Goal: Submit feedback/report problem

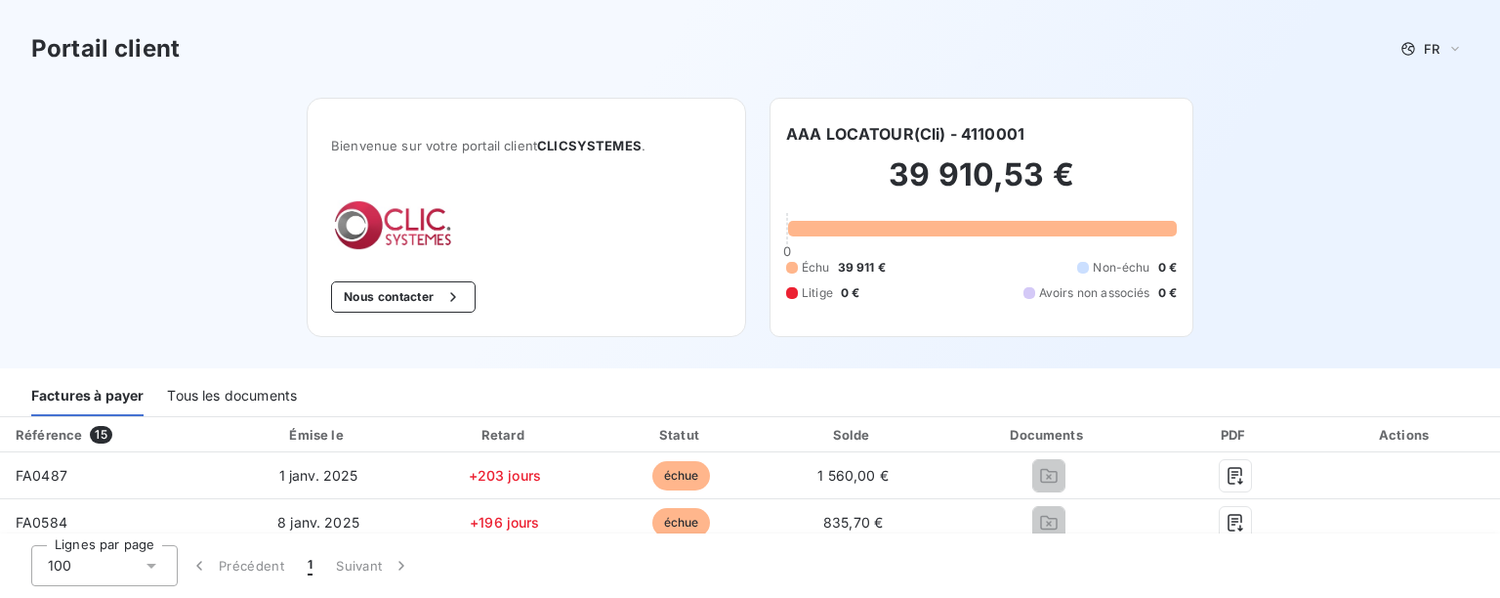
click at [418, 301] on button "Nous contacter" at bounding box center [403, 296] width 145 height 31
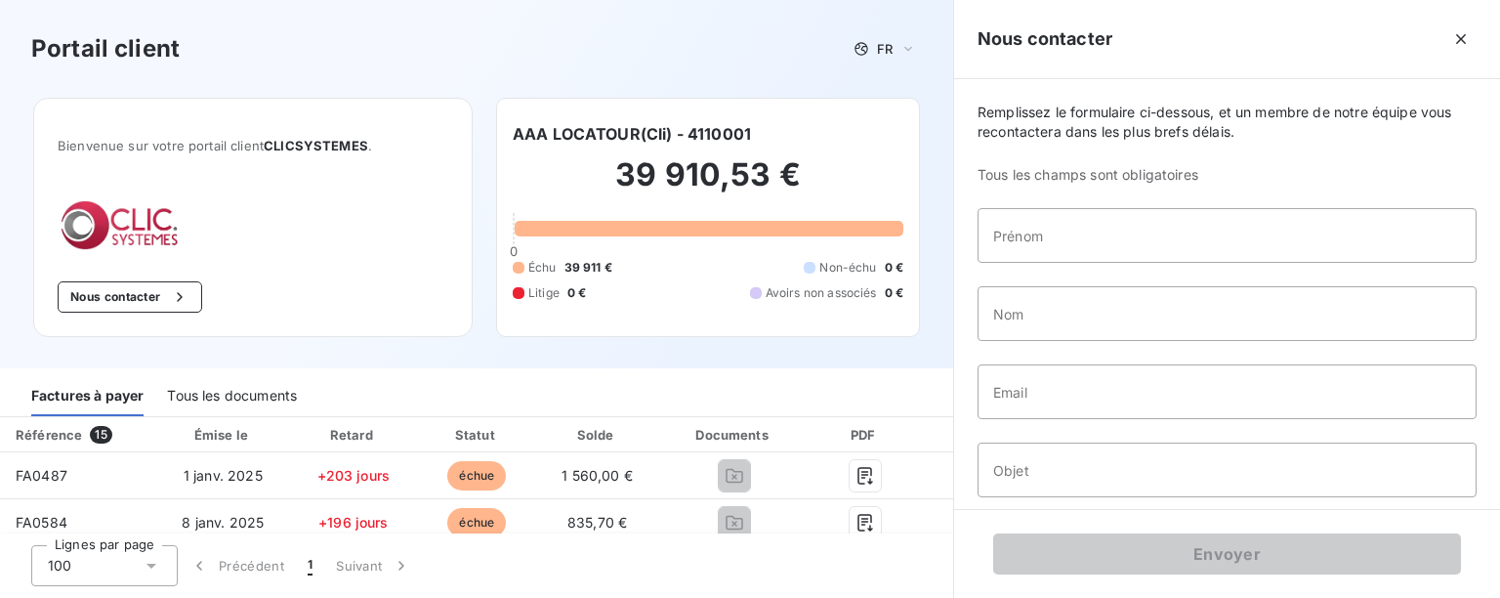
click at [1462, 45] on icon "button" at bounding box center [1461, 39] width 20 height 20
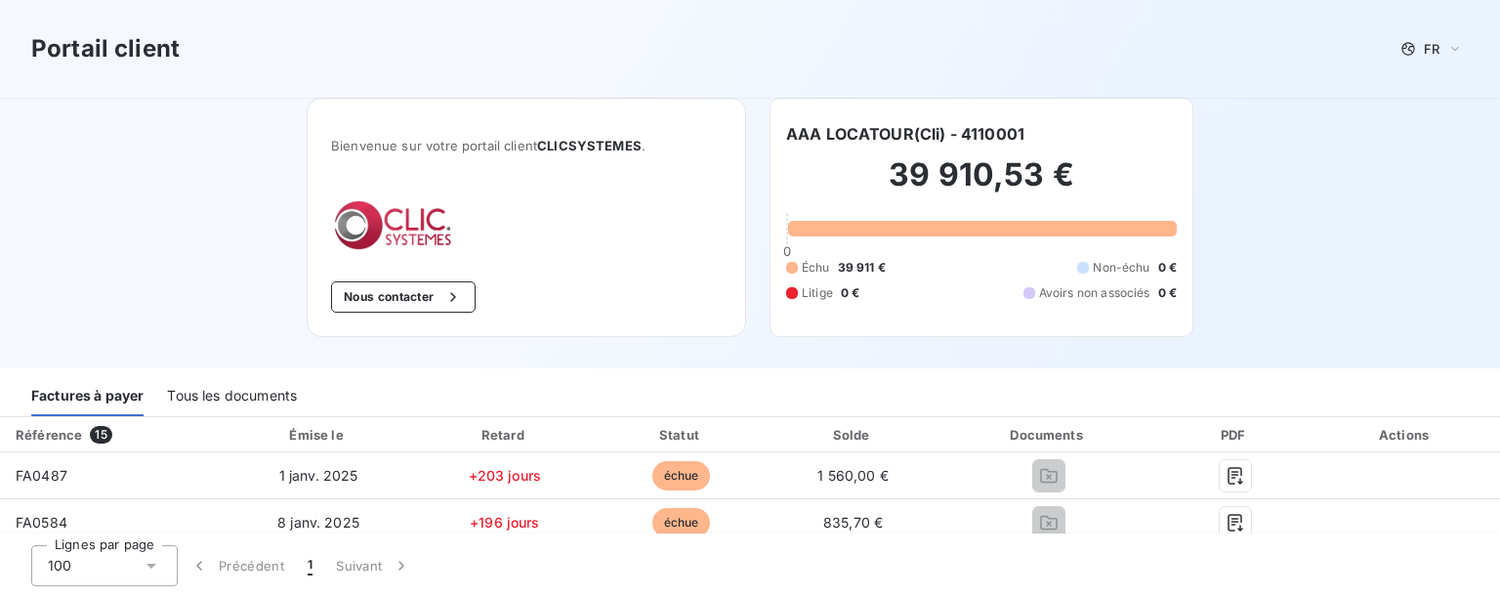
scroll to position [195, 0]
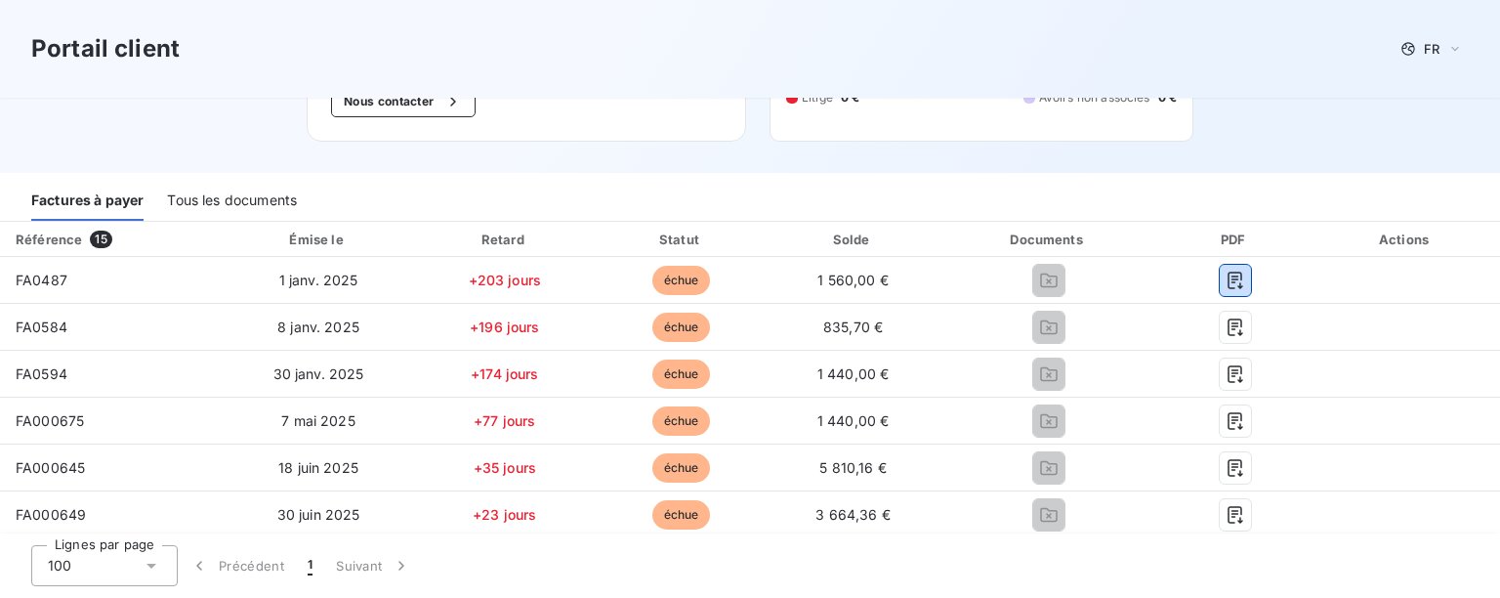
click at [1226, 276] on icon "button" at bounding box center [1236, 281] width 20 height 20
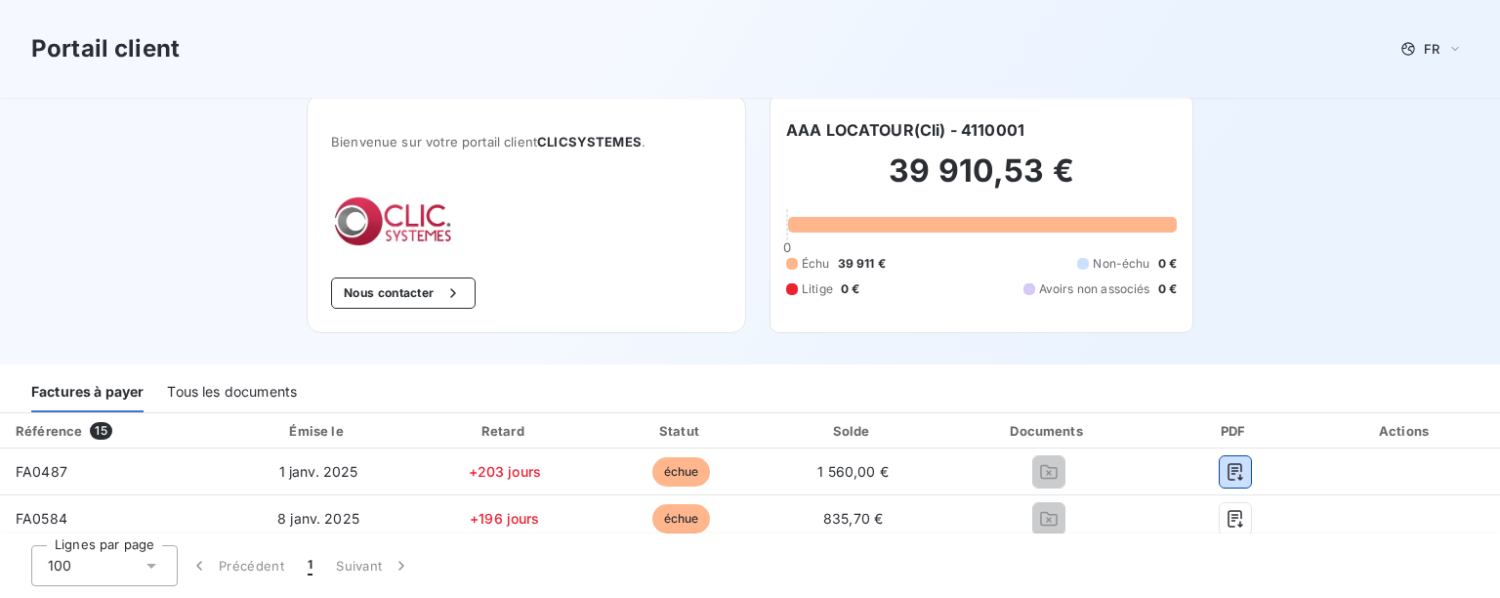
scroll to position [0, 0]
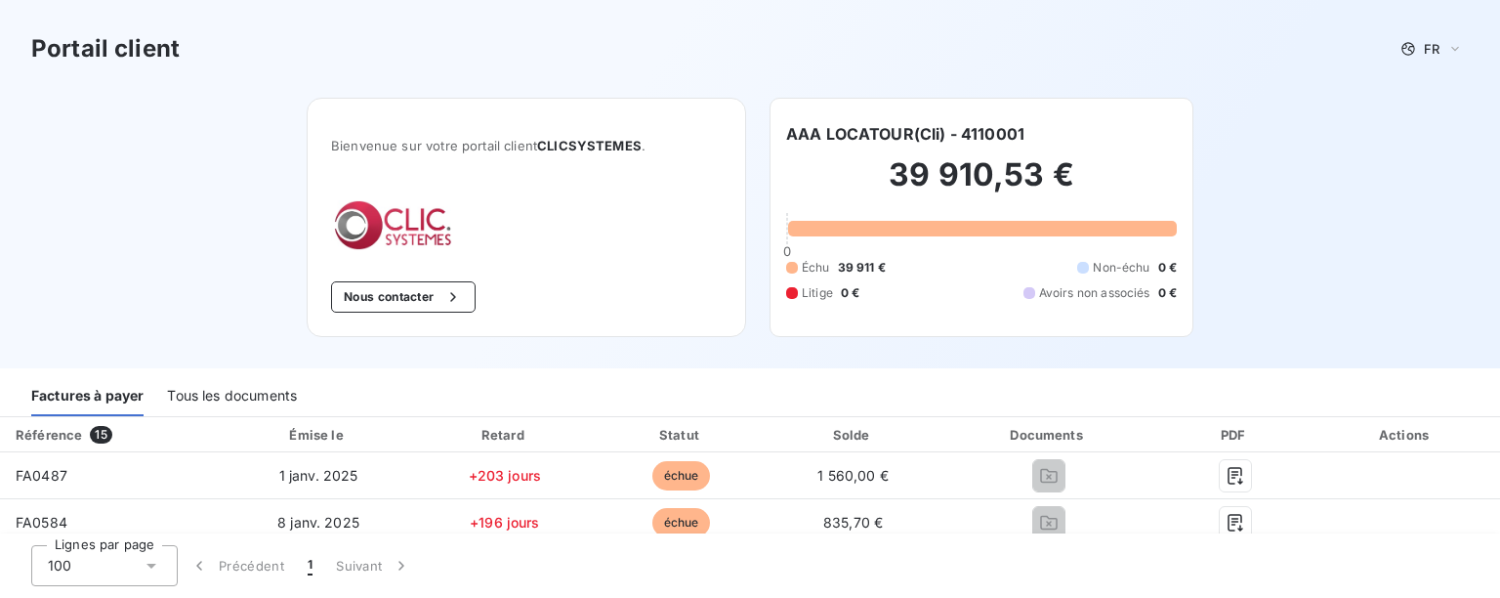
click at [395, 303] on button "Nous contacter" at bounding box center [403, 296] width 145 height 31
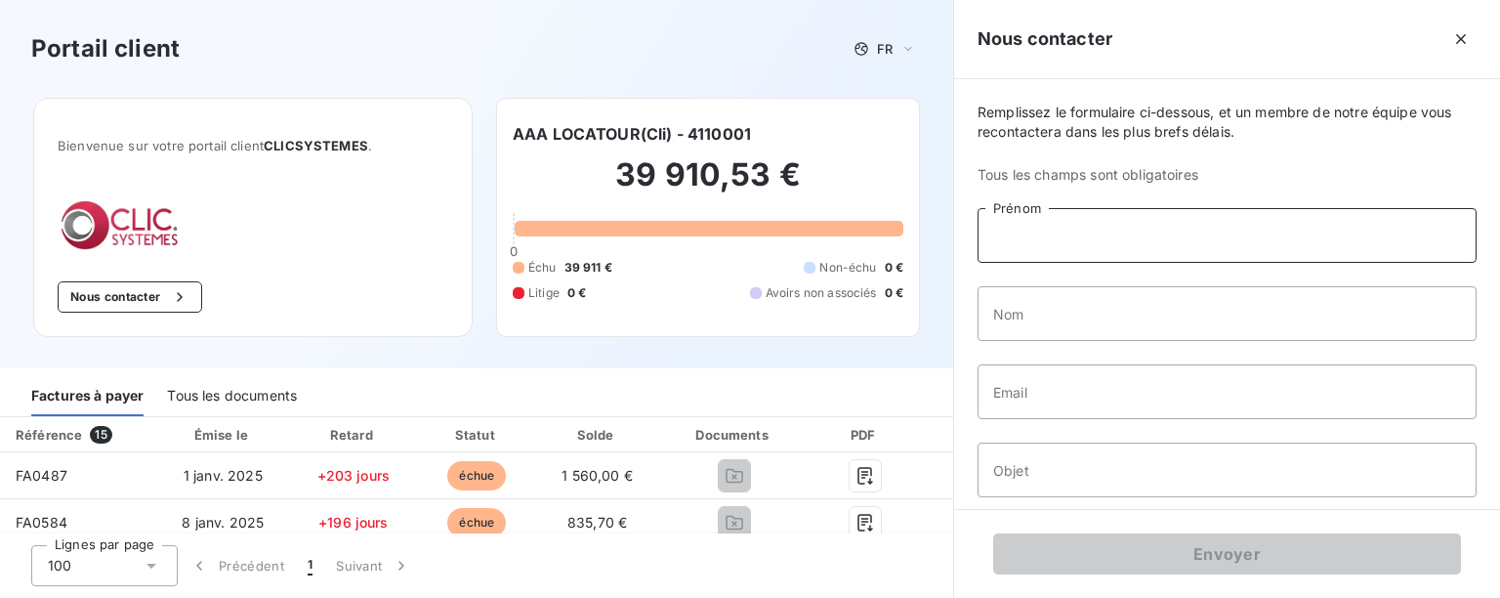
click at [1031, 211] on input "Prénom" at bounding box center [1227, 235] width 499 height 55
type input "[PERSON_NAME]"
type input "Tournaille"
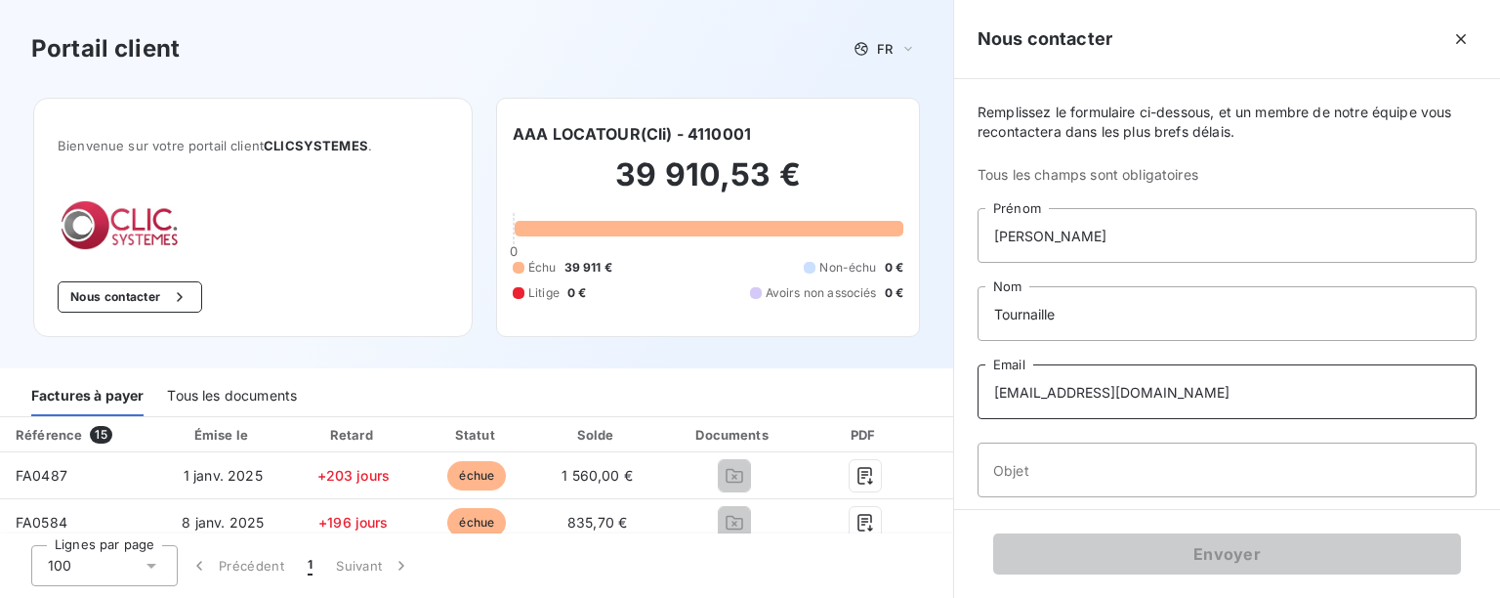
scroll to position [107, 0]
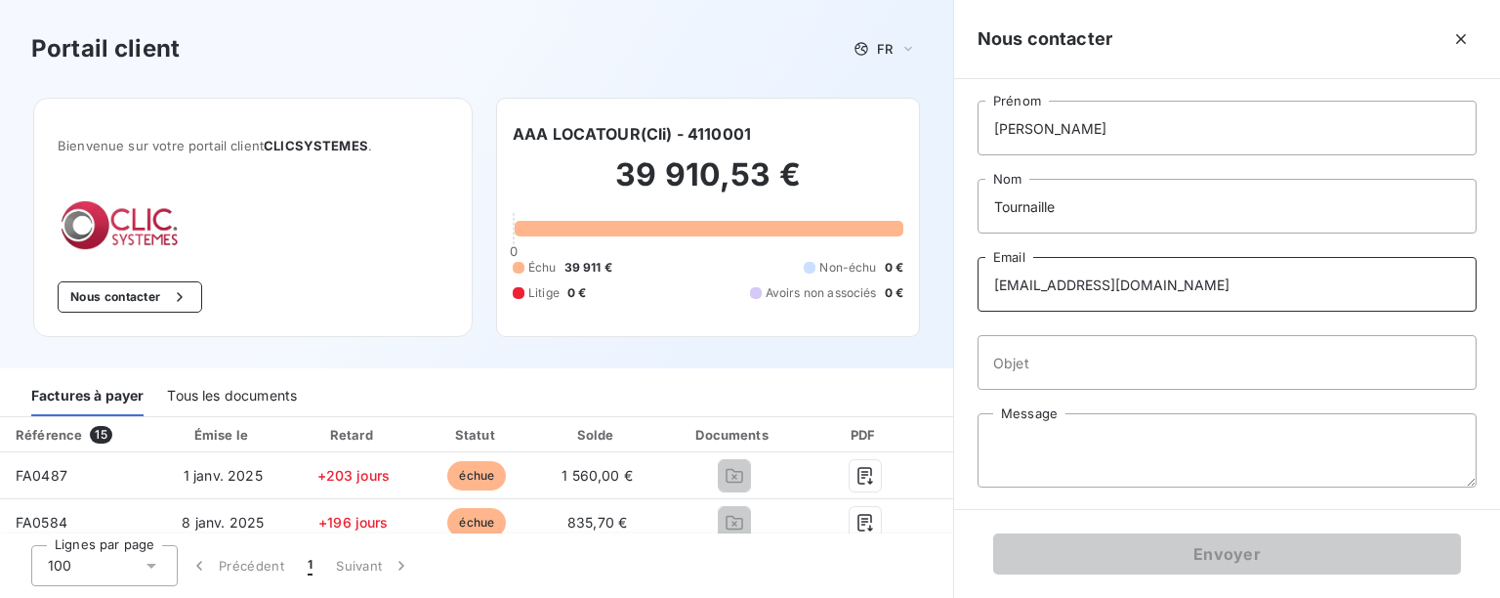
type input "[EMAIL_ADDRESS][DOMAIN_NAME]"
click at [1057, 365] on input "Objet" at bounding box center [1227, 362] width 499 height 55
drag, startPoint x: 1066, startPoint y: 363, endPoint x: 909, endPoint y: 359, distance: 156.3
click at [909, 359] on div "Portail client FR Bienvenue sur votre portail client CLICSYSTEMES . Nous contac…" at bounding box center [750, 299] width 1500 height 598
type input "Paiement"
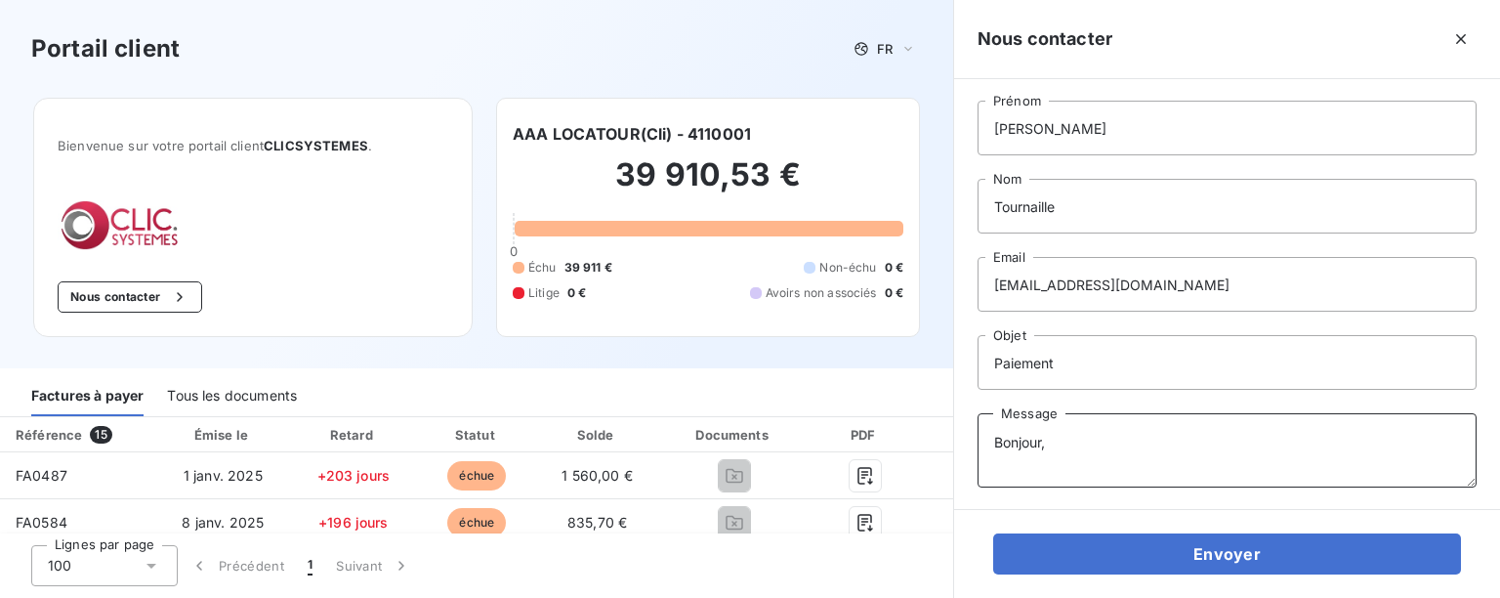
type textarea "Bonjour,"
drag, startPoint x: 1043, startPoint y: 359, endPoint x: 874, endPoint y: 357, distance: 169.0
click at [895, 362] on div "Portail client FR Bienvenue sur votre portail client CLICSYSTEMES . Nous contac…" at bounding box center [750, 299] width 1500 height 598
type input "Test"
click at [1098, 439] on textarea "Bonjour," at bounding box center [1227, 450] width 499 height 74
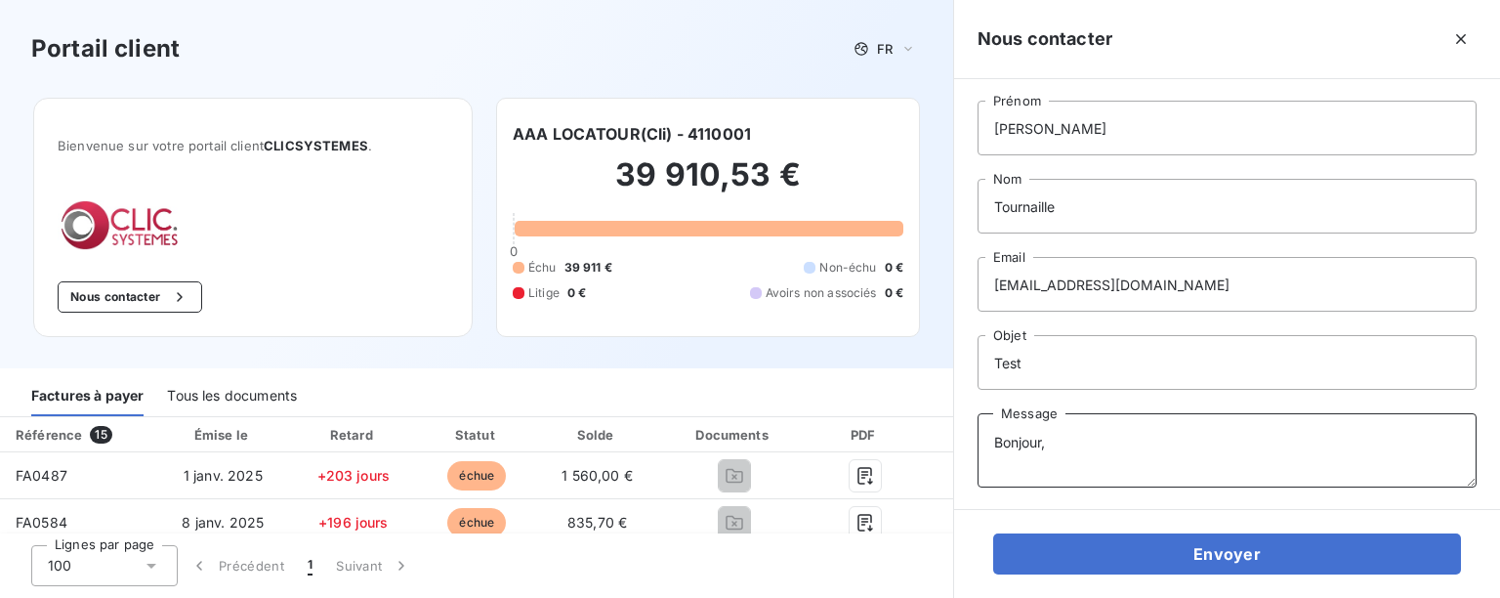
drag, startPoint x: 1100, startPoint y: 438, endPoint x: 914, endPoint y: 434, distance: 185.6
click at [914, 434] on div "Portail client FR Bienvenue sur votre portail client CLICSYSTEMES . Nous contac…" at bounding box center [750, 299] width 1500 height 598
type textarea "Test"
click at [1187, 562] on button "Envoyer" at bounding box center [1227, 553] width 468 height 41
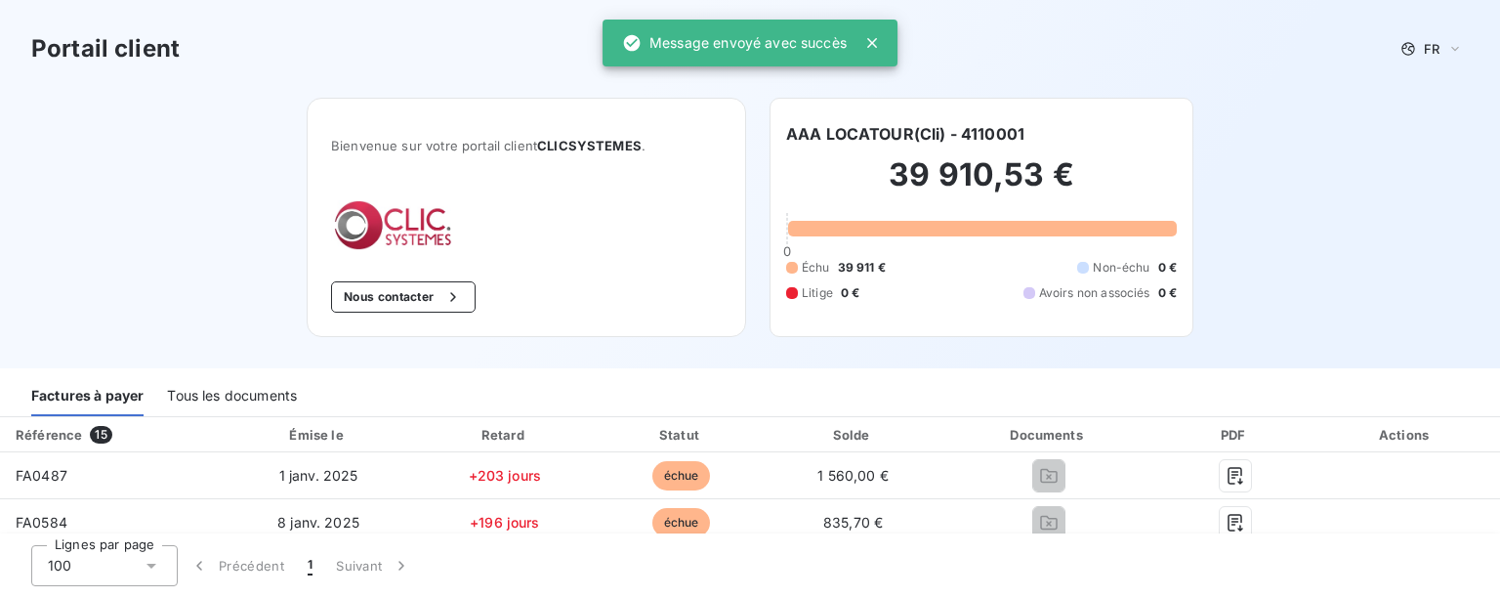
click at [1196, 50] on div "Portail client FR" at bounding box center [750, 48] width 1438 height 35
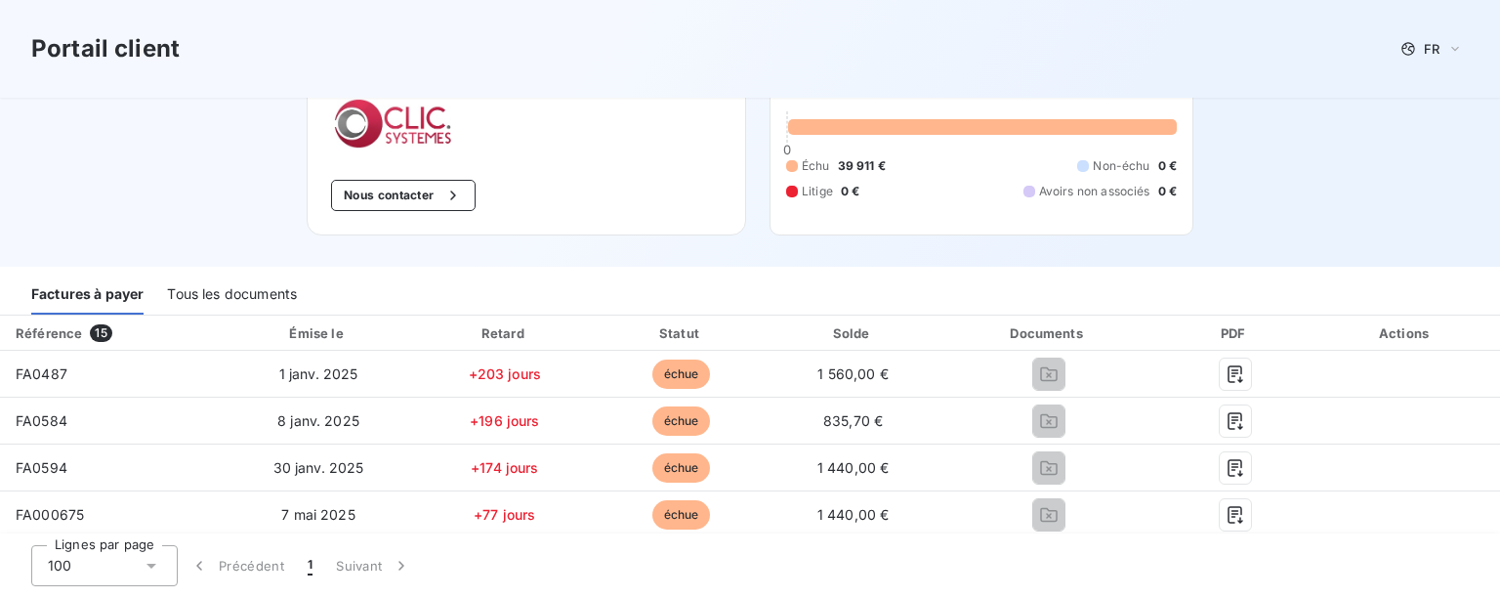
scroll to position [297, 0]
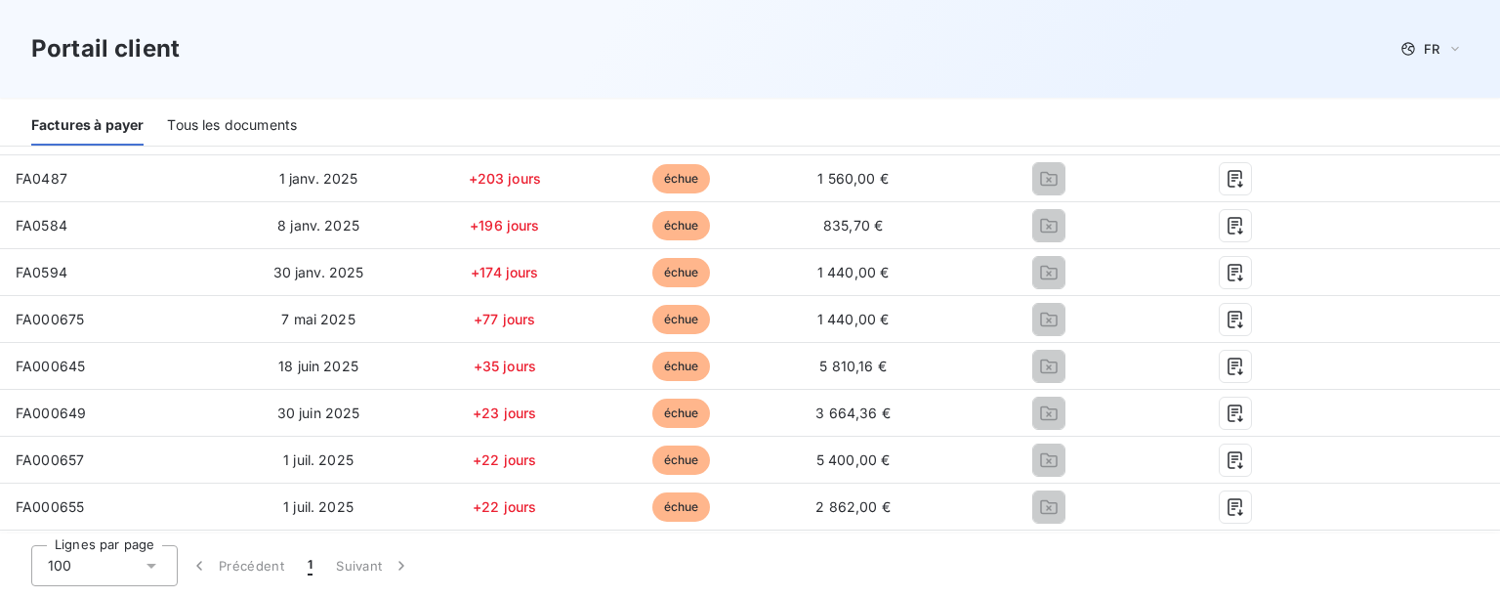
click at [220, 118] on div "Tous les documents" at bounding box center [232, 125] width 130 height 41
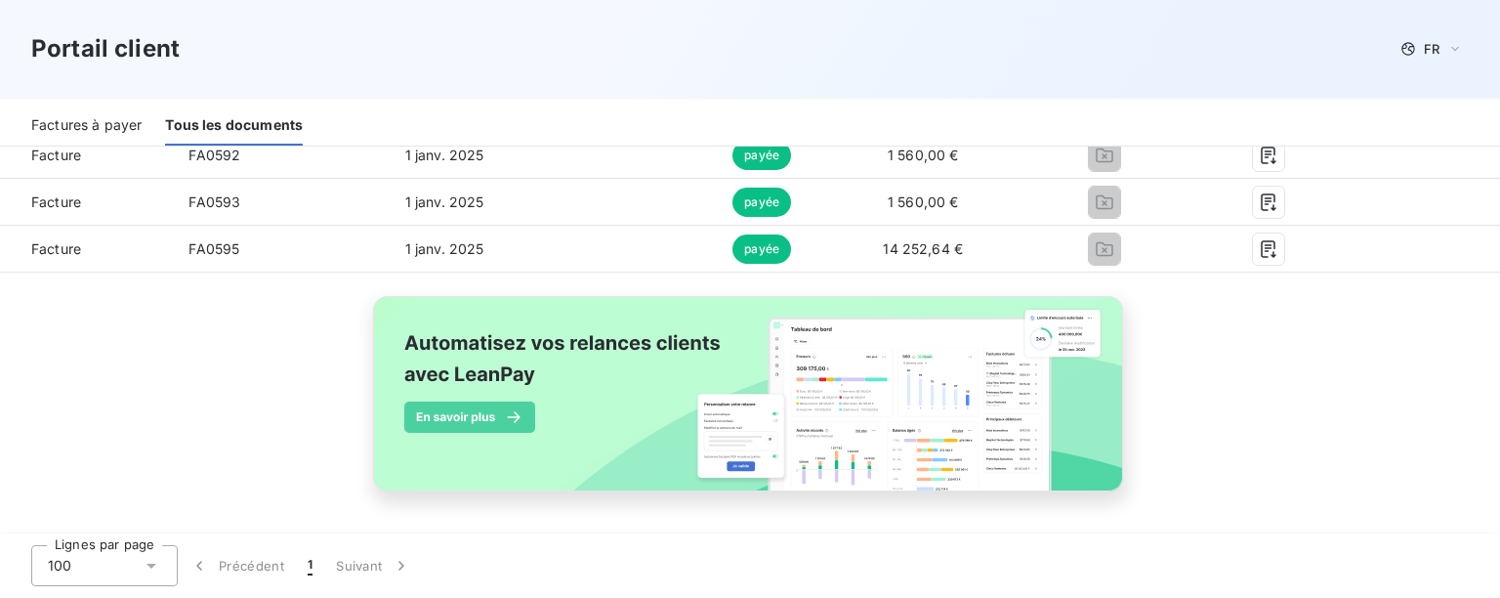
scroll to position [2090, 0]
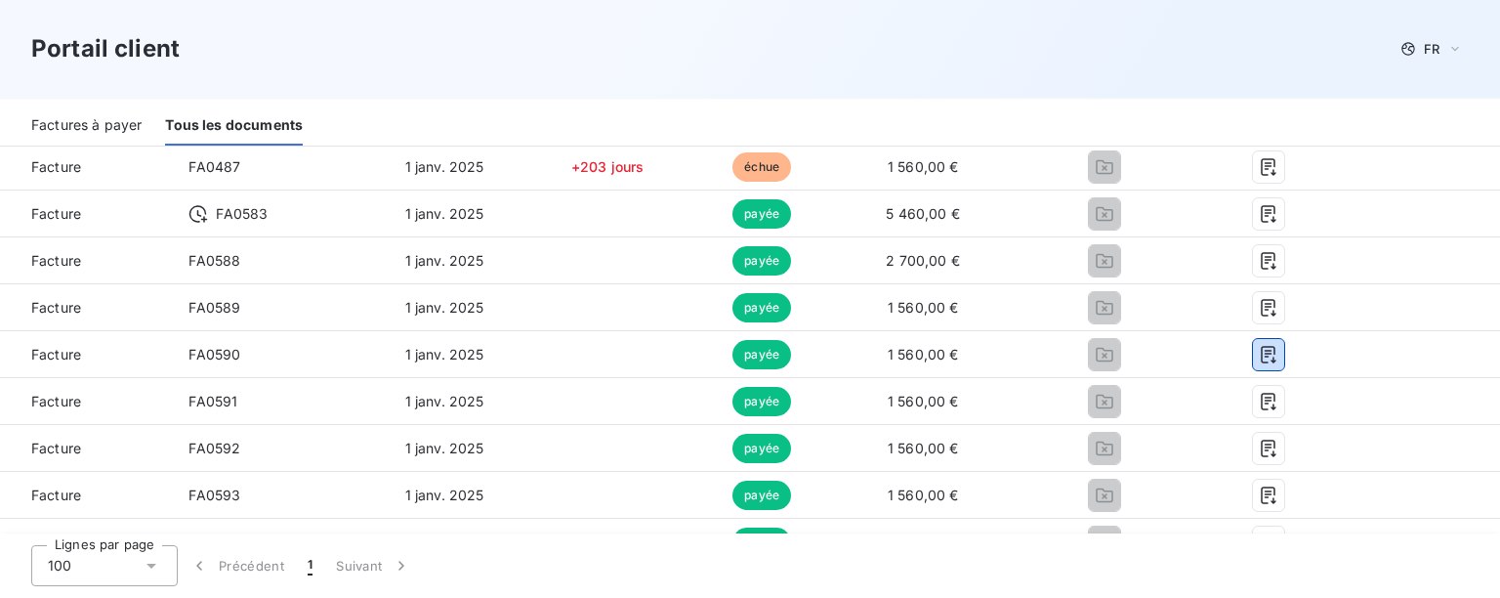
click at [1257, 364] on button "button" at bounding box center [1268, 354] width 31 height 31
click at [78, 116] on div "Factures à payer" at bounding box center [86, 125] width 110 height 41
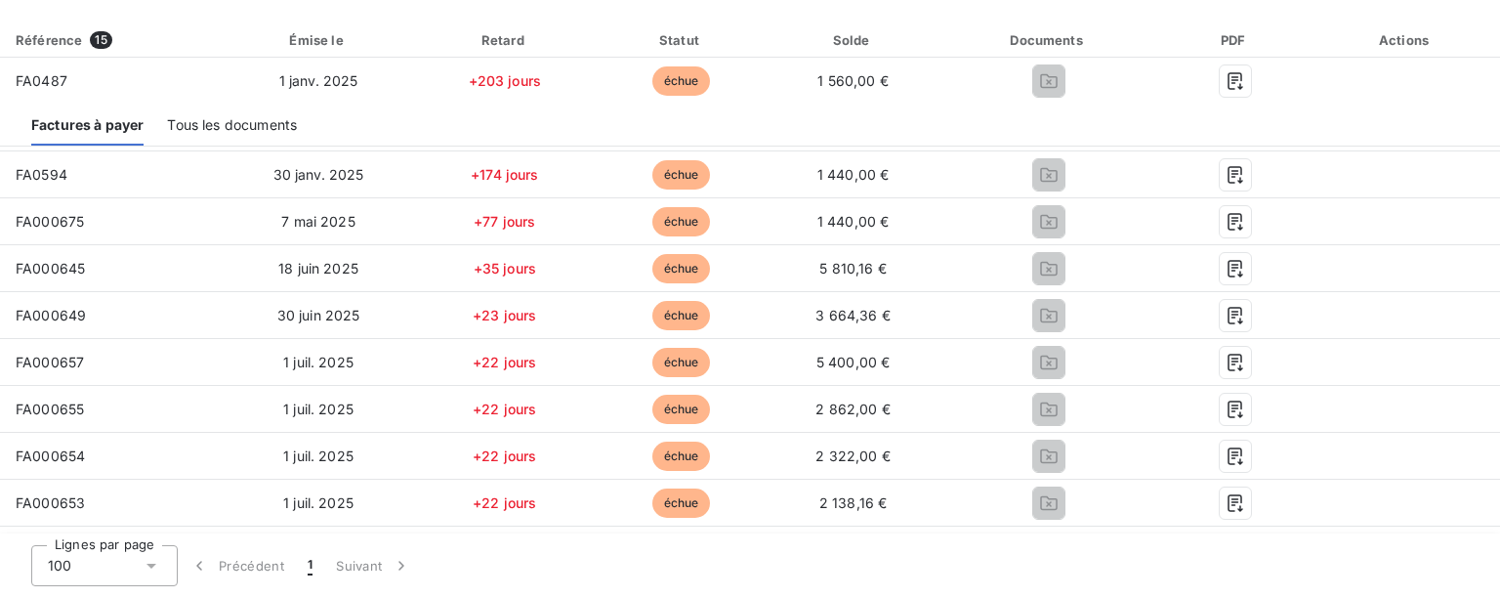
scroll to position [0, 0]
